Goal: Task Accomplishment & Management: Use online tool/utility

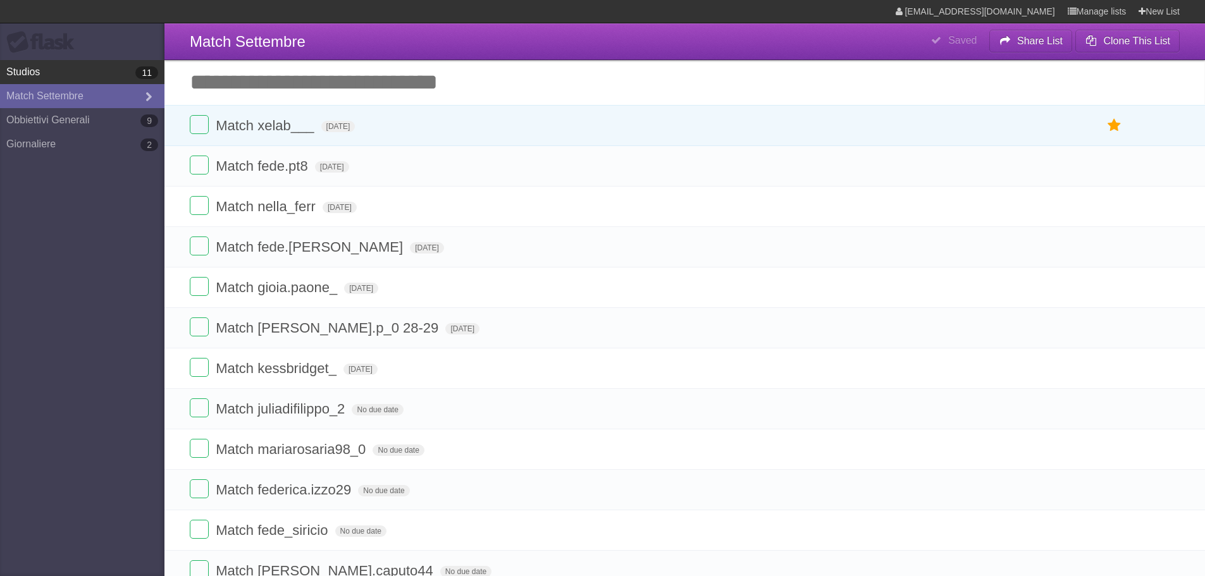
click at [97, 78] on link "Studios 11" at bounding box center [82, 72] width 165 height 24
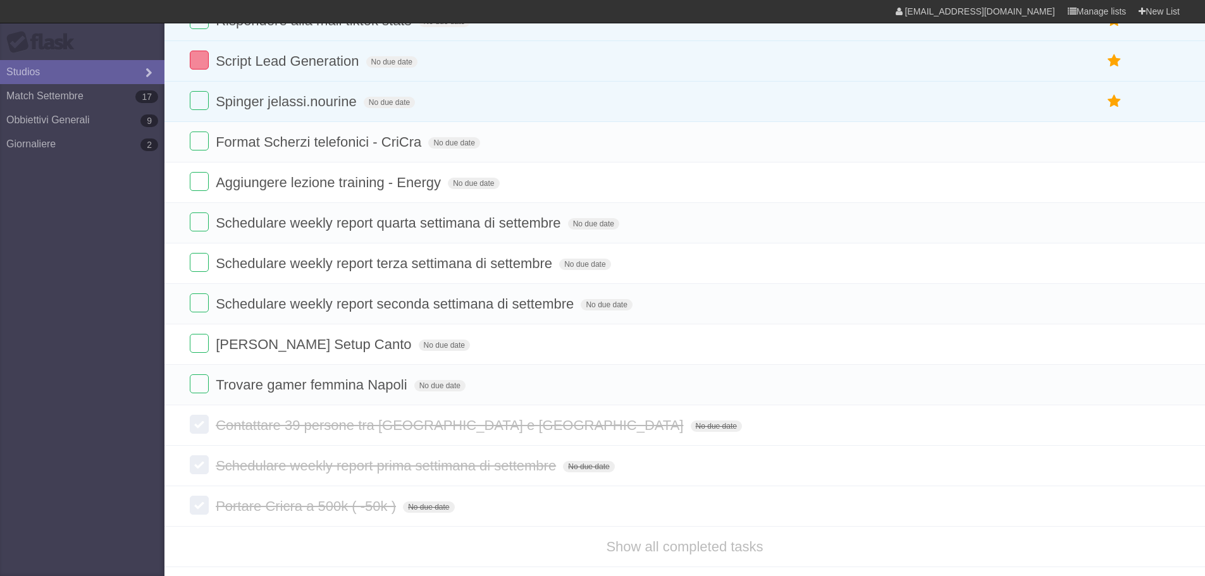
scroll to position [118, 0]
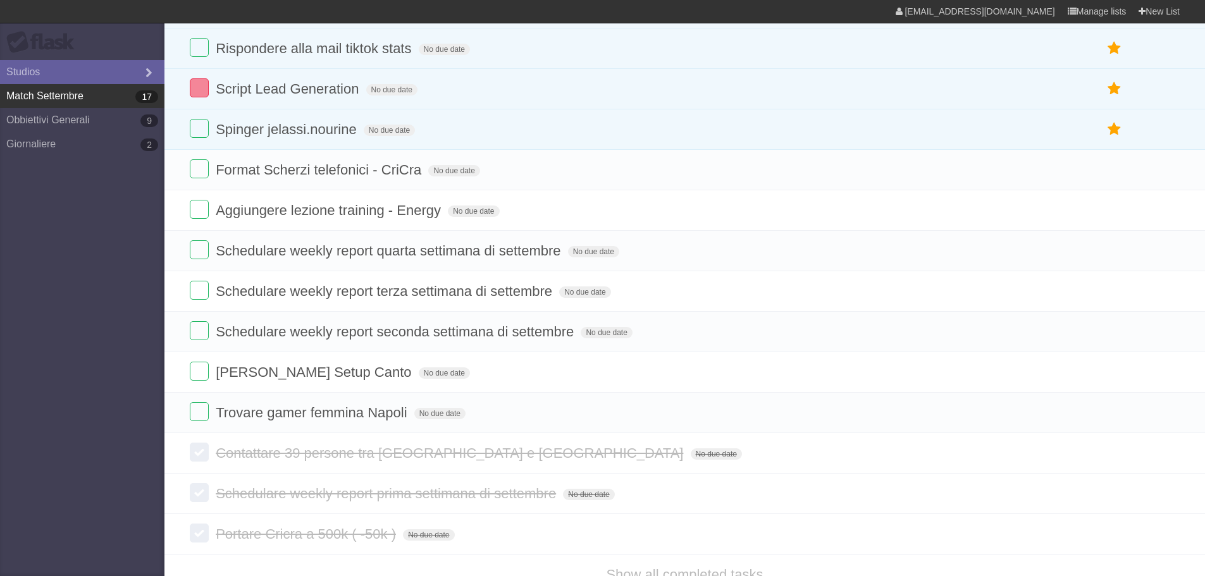
click at [64, 100] on link "Match Settembre 17" at bounding box center [82, 96] width 165 height 24
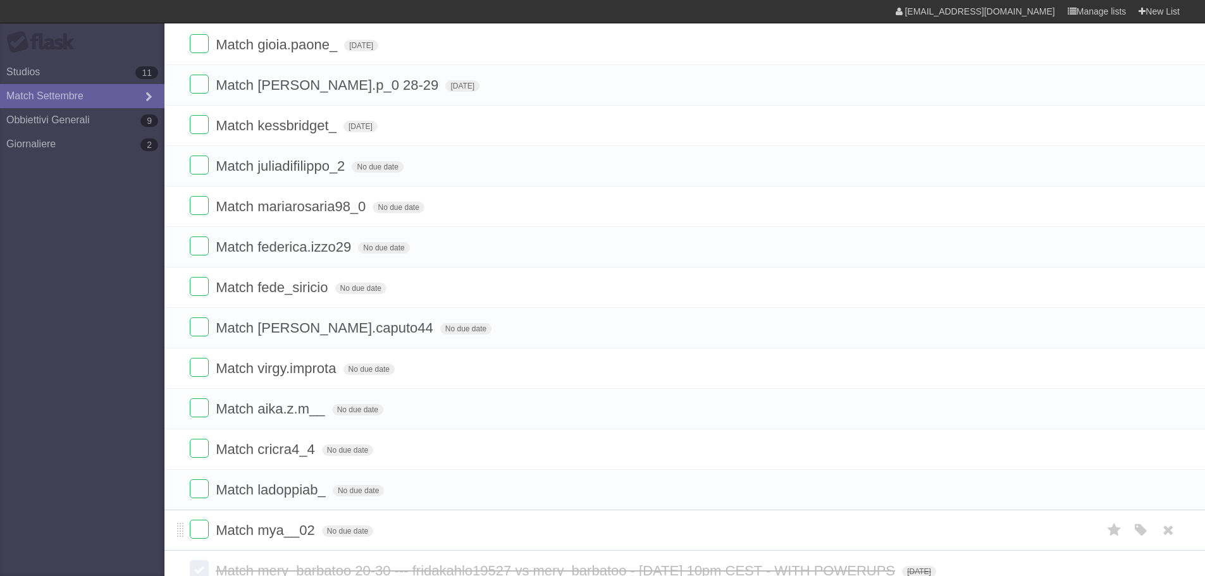
scroll to position [380, 0]
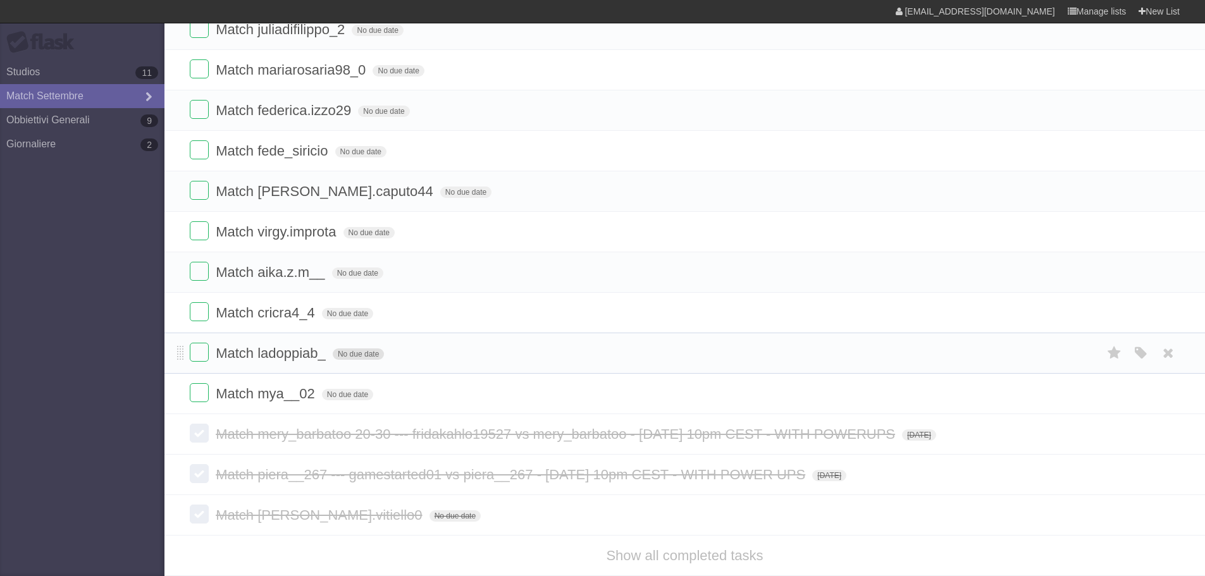
click at [344, 356] on span "No due date" at bounding box center [358, 354] width 51 height 11
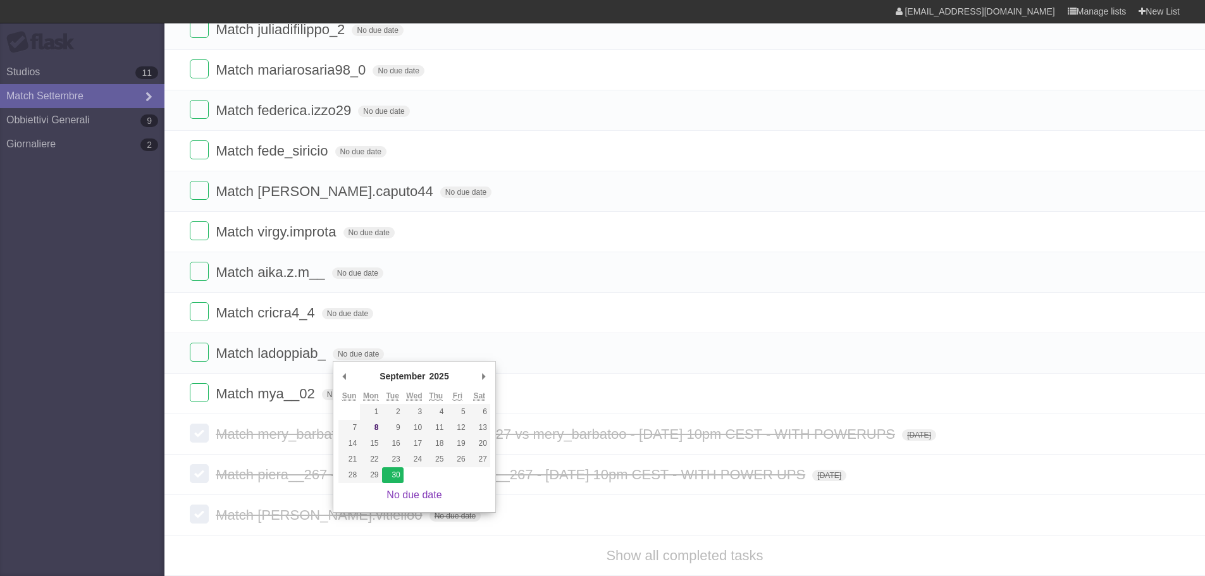
type span "[DATE]"
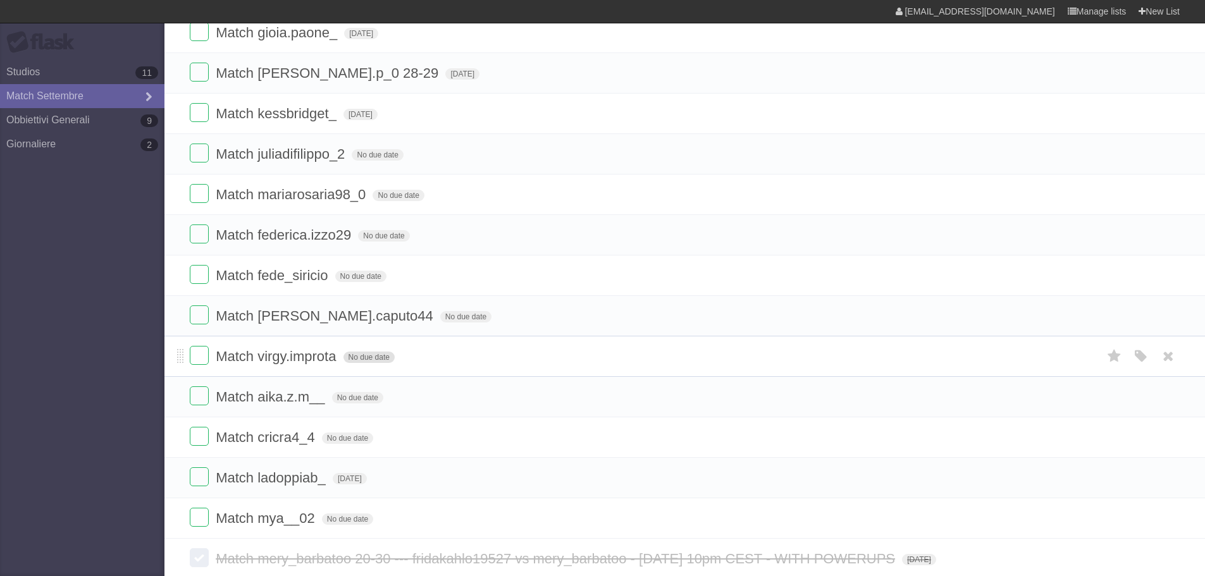
scroll to position [253, 0]
drag, startPoint x: 1171, startPoint y: 277, endPoint x: 654, endPoint y: 42, distance: 568.5
click at [1171, 277] on icon at bounding box center [1169, 277] width 18 height 21
click at [654, 42] on form "Match [PERSON_NAME].paone_ [DATE] White Red Blue Green Purple Orange" at bounding box center [685, 34] width 990 height 21
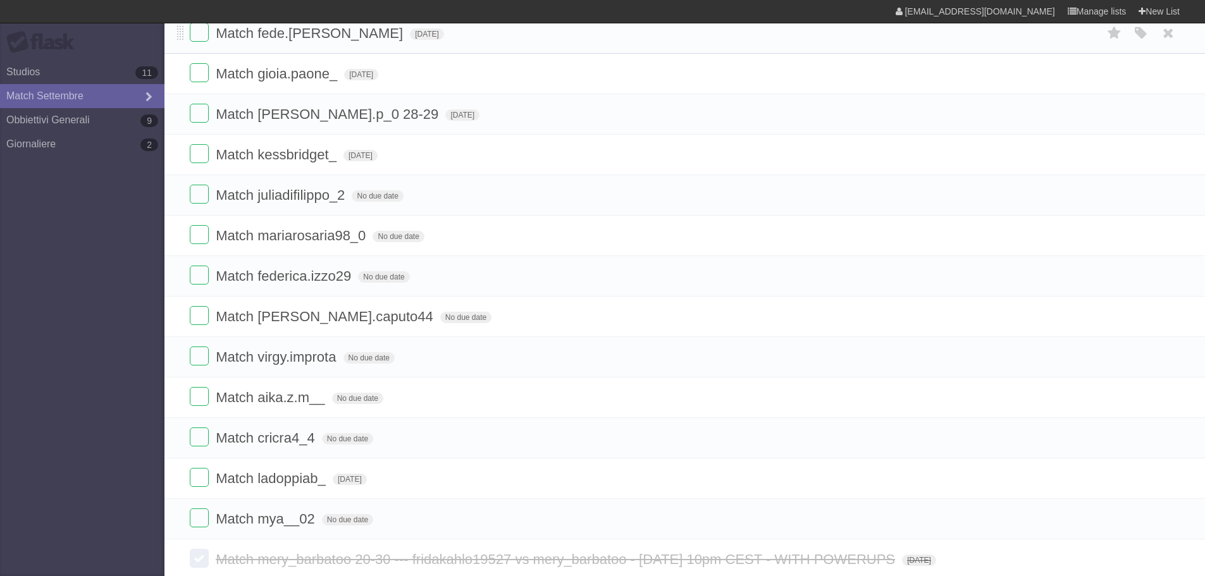
scroll to position [0, 0]
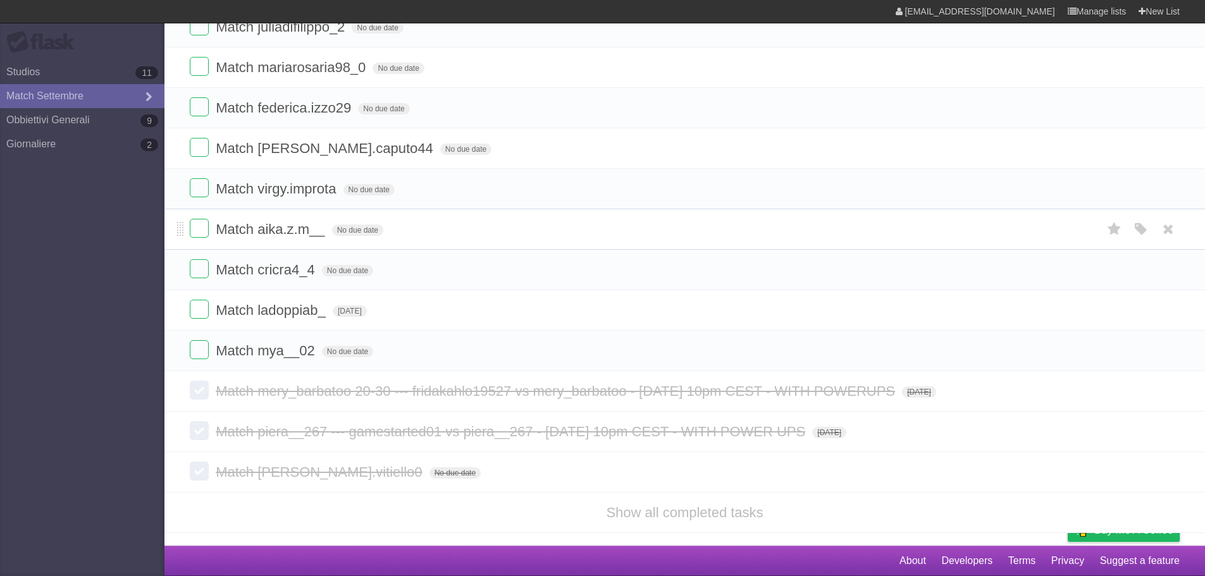
scroll to position [320, 0]
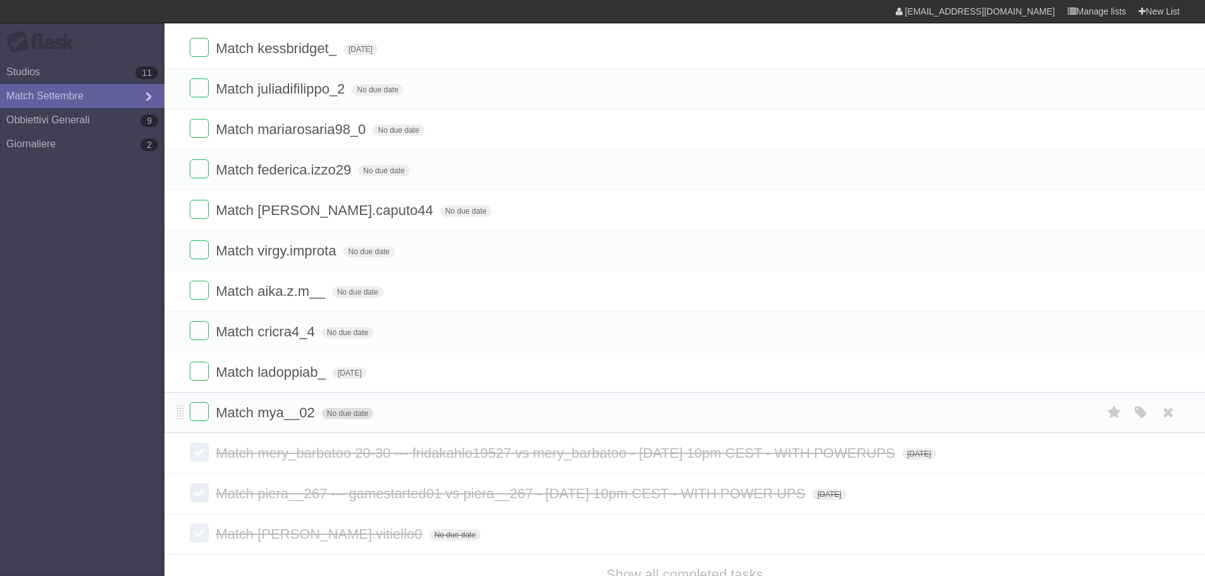
click at [353, 415] on span "No due date" at bounding box center [347, 413] width 51 height 11
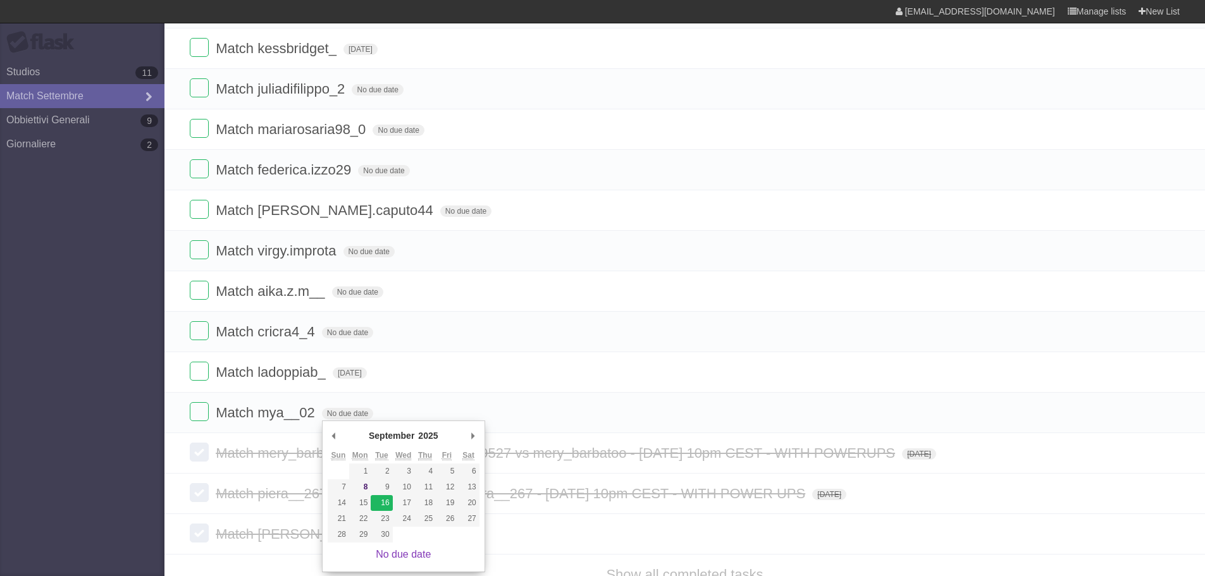
type span "Tue Sep 16 2025"
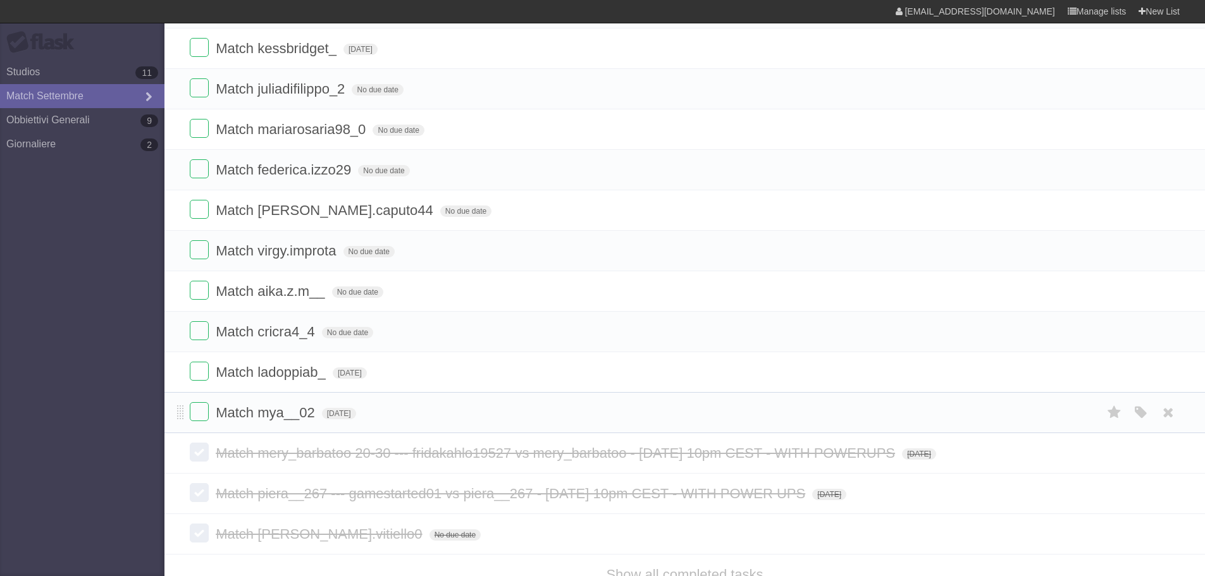
drag, startPoint x: 177, startPoint y: 406, endPoint x: 186, endPoint y: 407, distance: 9.7
click at [183, 406] on li "Match mya__02 Tue Sep 16 2025 White Red Blue Green Purple Orange" at bounding box center [685, 412] width 1041 height 41
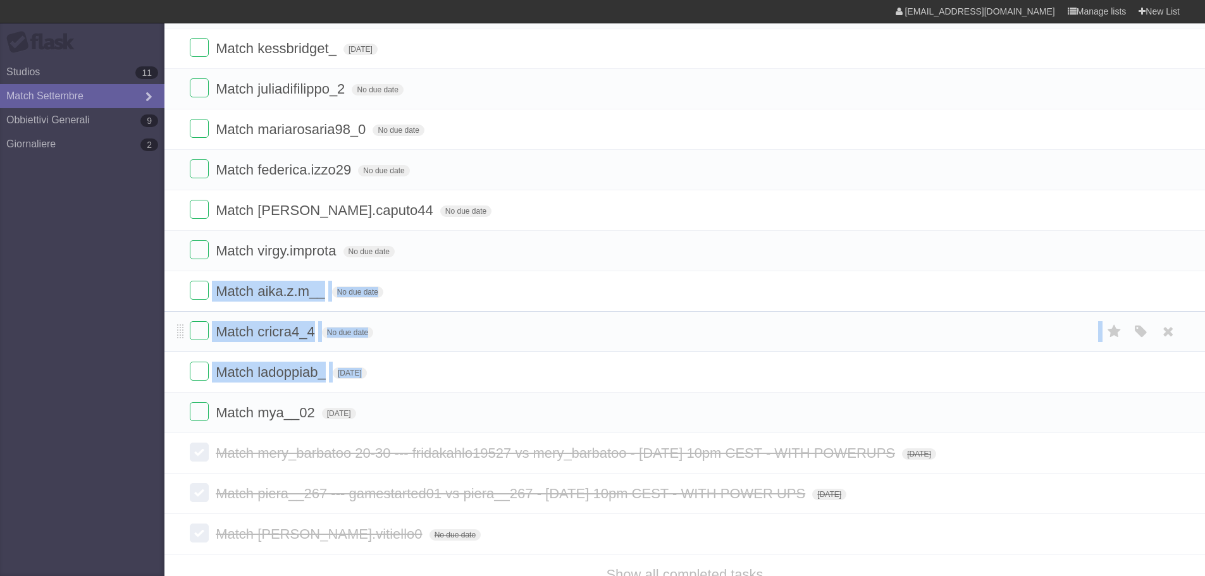
drag, startPoint x: 186, startPoint y: 407, endPoint x: 184, endPoint y: 339, distance: 68.4
click at [178, 284] on ul "Match fede.pt8 Wed Sep 17 2025 White Red Blue Green Purple Orange Match nella_f…" at bounding box center [685, 129] width 1041 height 608
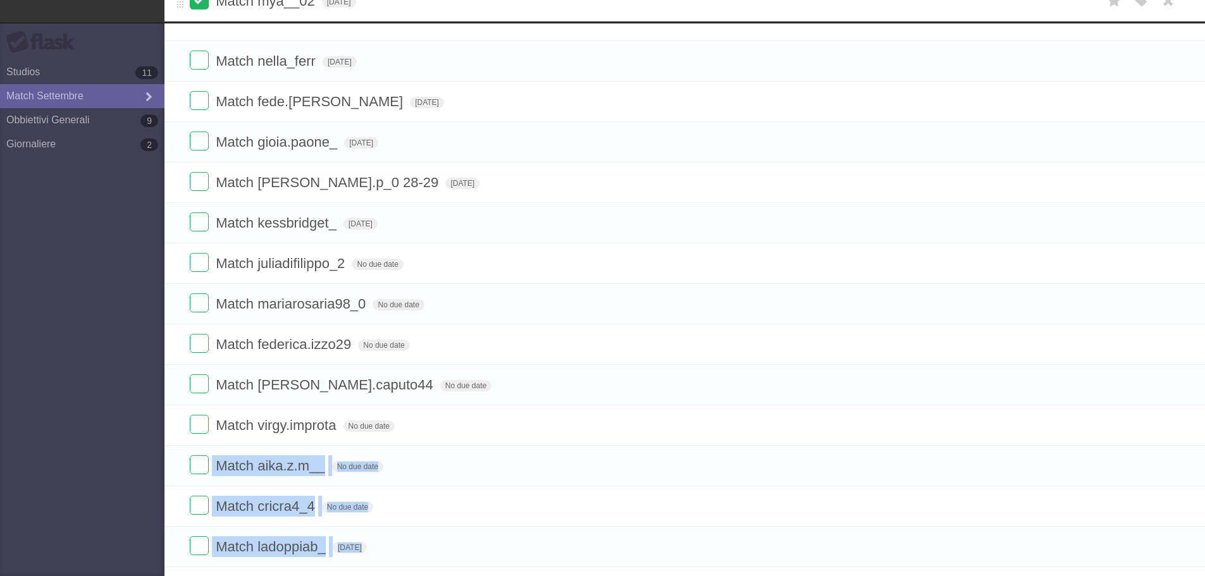
scroll to position [161, 0]
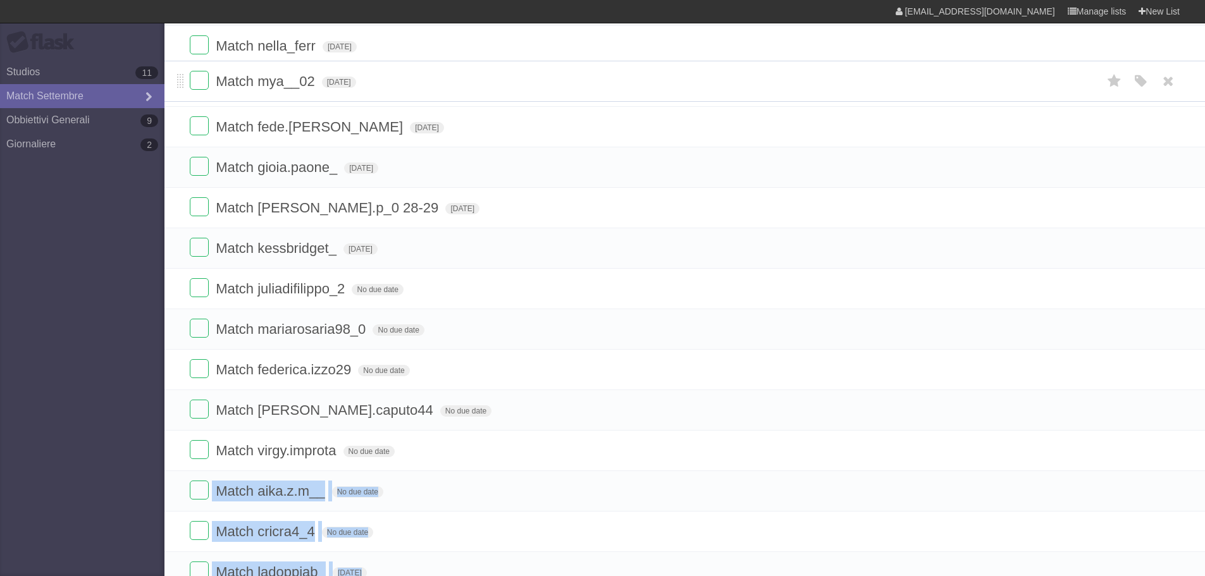
drag, startPoint x: 178, startPoint y: 418, endPoint x: 189, endPoint y: 85, distance: 333.0
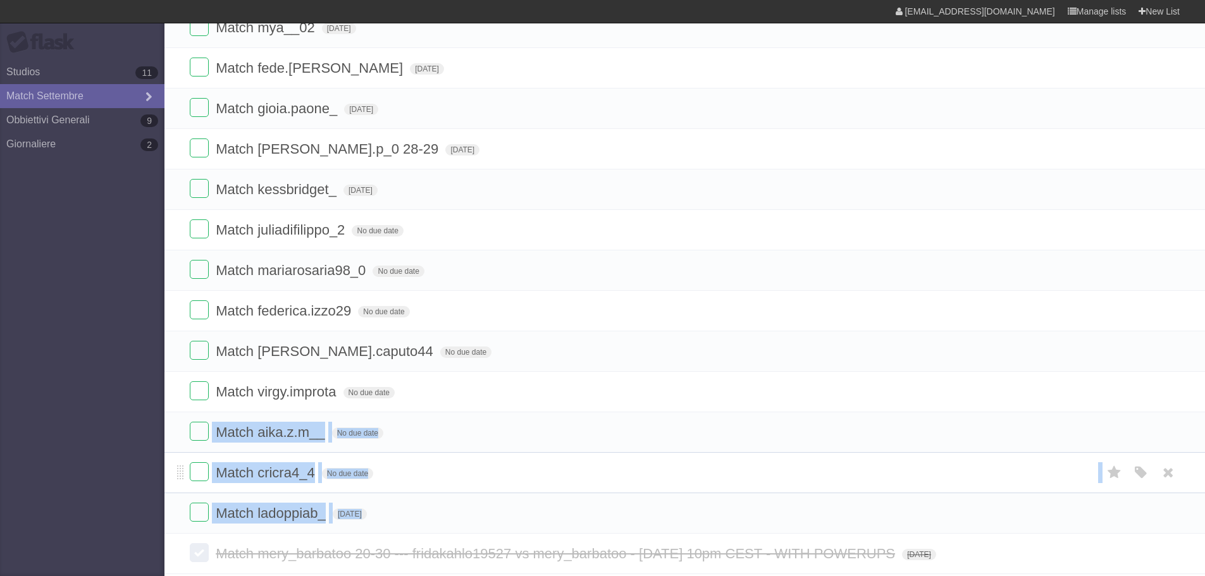
scroll to position [253, 0]
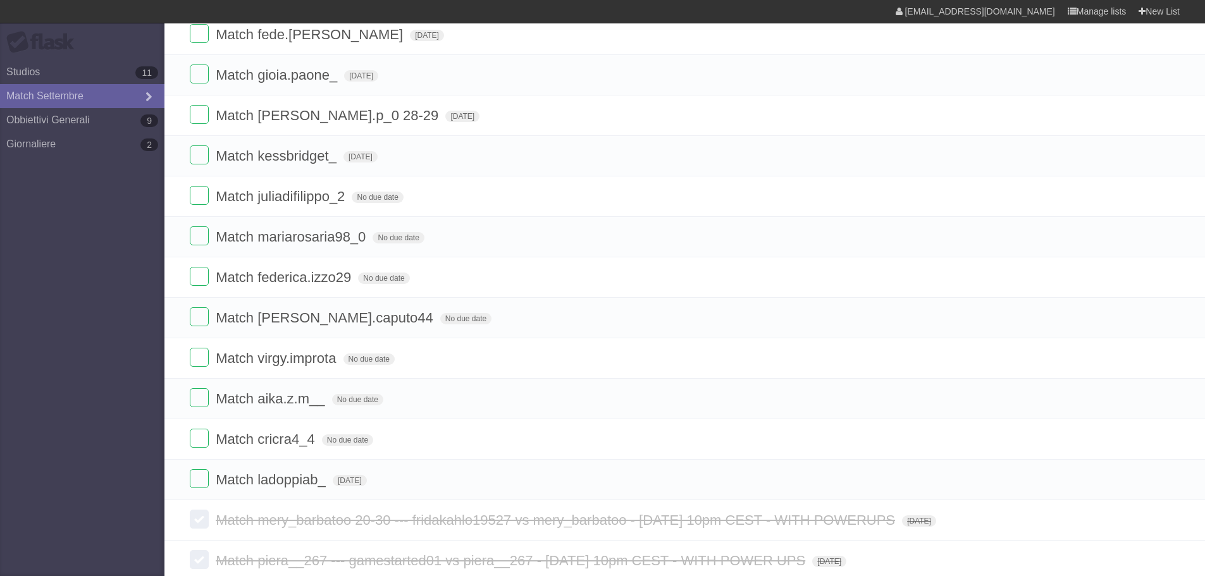
click at [144, 423] on aside "Flask Studios 11 Match Settembre Obbiettivi Generali 9 Giornaliere 2" at bounding box center [82, 288] width 165 height 576
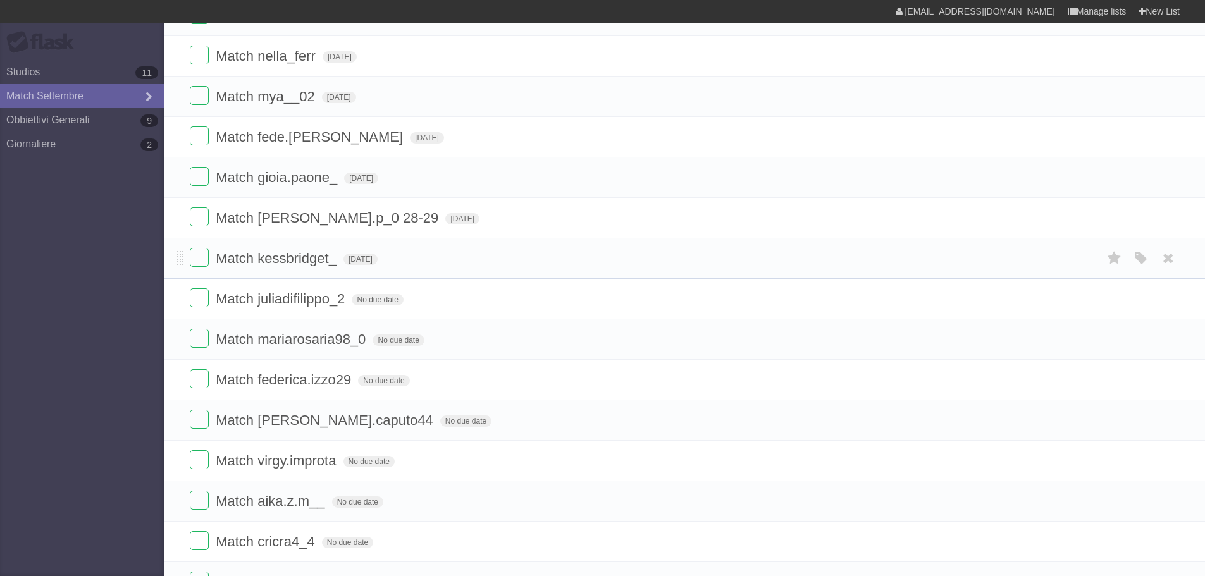
scroll to position [0, 0]
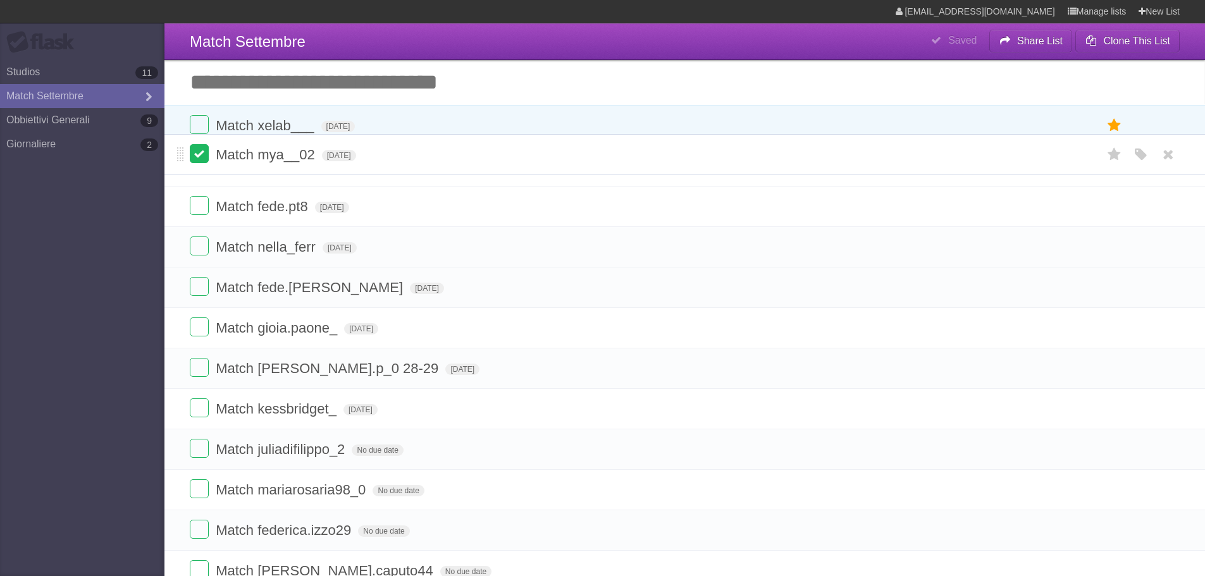
drag, startPoint x: 180, startPoint y: 251, endPoint x: 190, endPoint y: 158, distance: 94.2
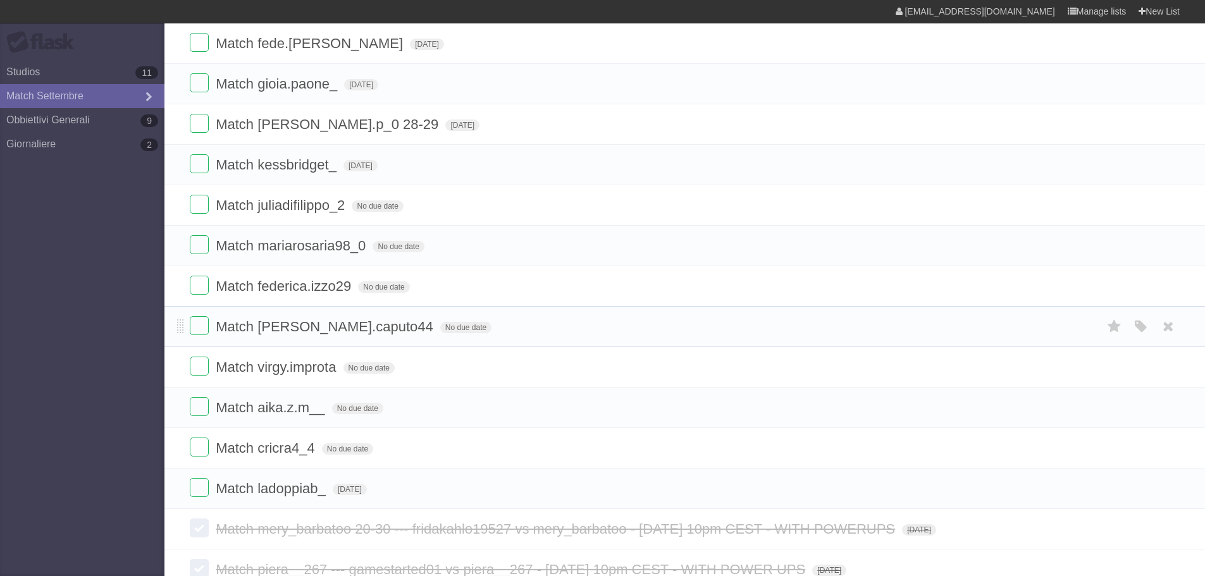
scroll to position [127, 0]
